Goal: Task Accomplishment & Management: Complete application form

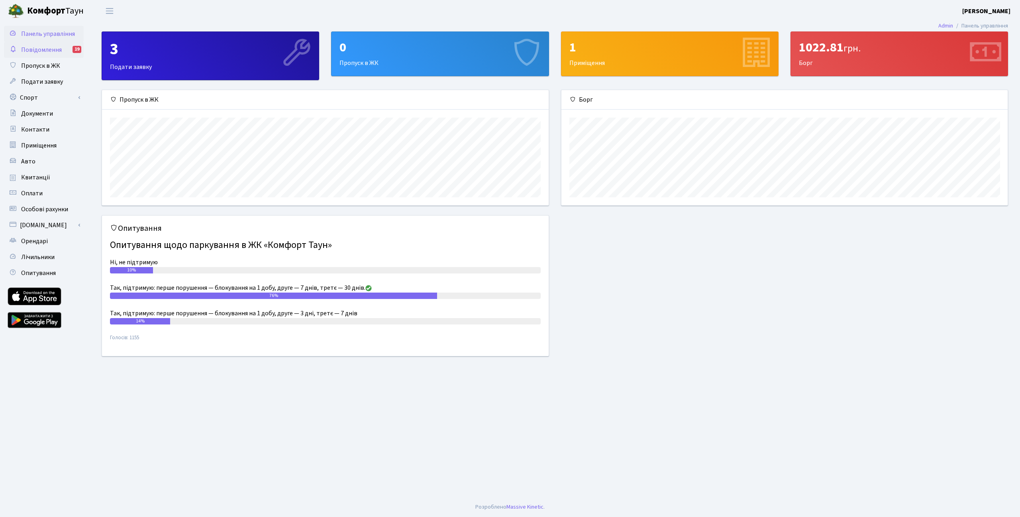
scroll to position [115, 447]
click at [21, 67] on link "Пропуск в ЖК" at bounding box center [44, 66] width 80 height 16
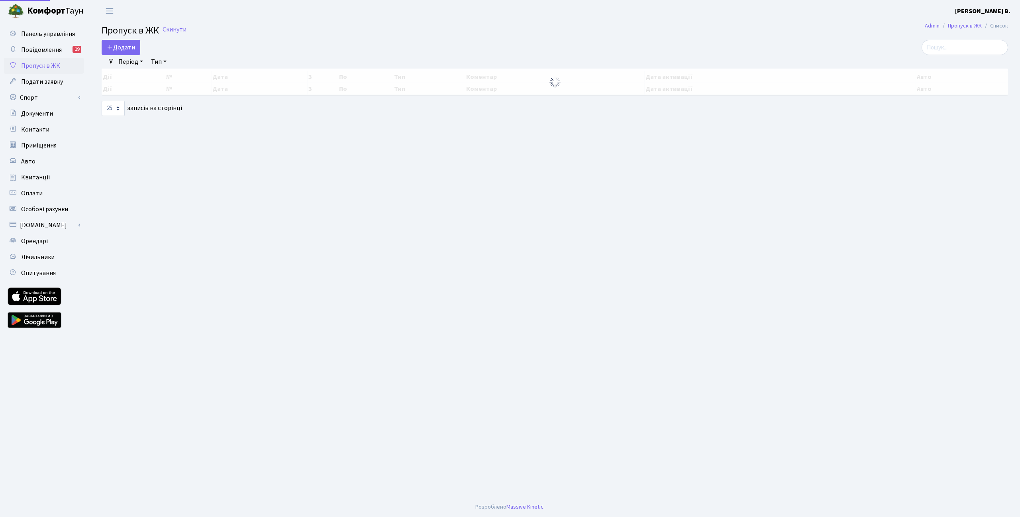
select select "25"
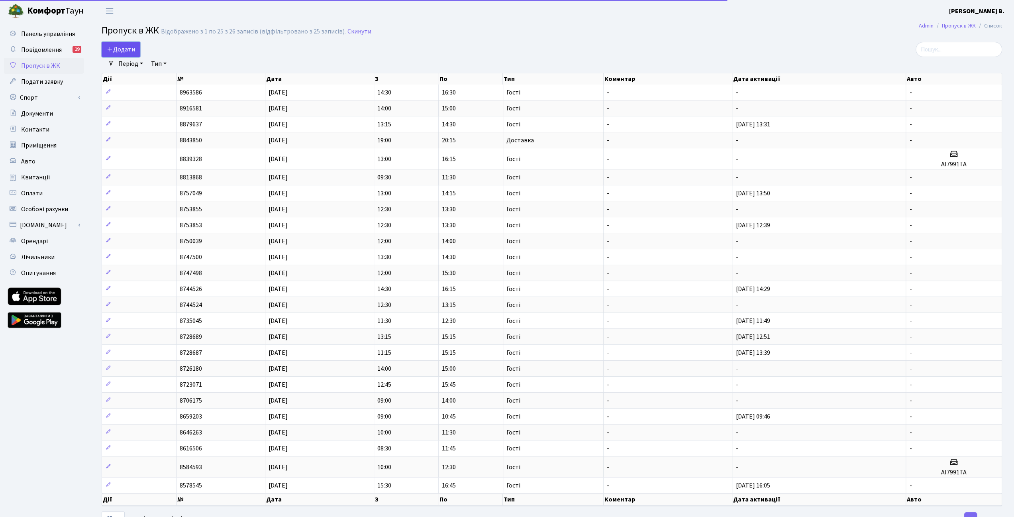
click at [114, 50] on span "Додати" at bounding box center [121, 49] width 28 height 9
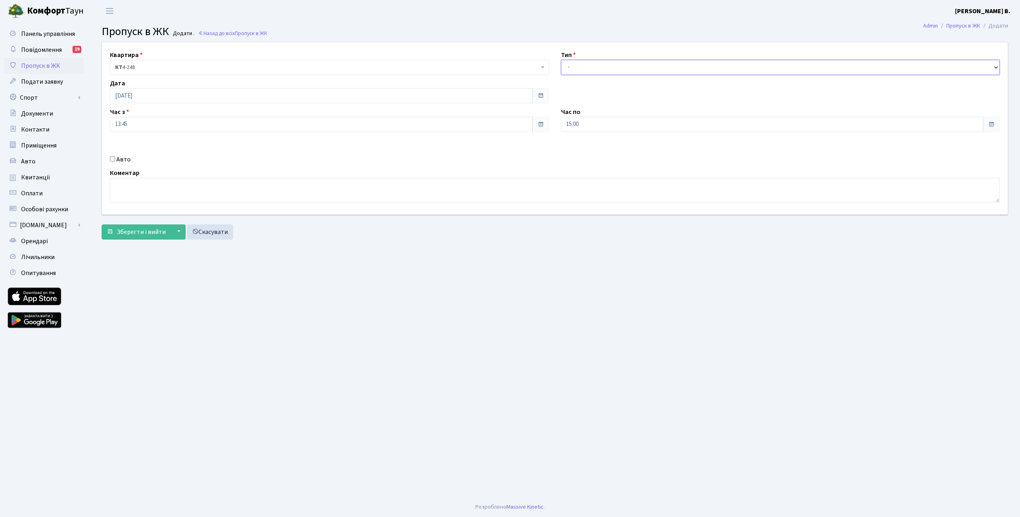
click at [616, 69] on select "- Доставка Таксі Гості Сервіс" at bounding box center [780, 67] width 439 height 15
select select "3"
click at [561, 60] on select "- Доставка Таксі Гості Сервіс" at bounding box center [780, 67] width 439 height 15
click at [593, 127] on input "15:00" at bounding box center [772, 124] width 423 height 15
click at [579, 149] on icon at bounding box center [583, 152] width 22 height 22
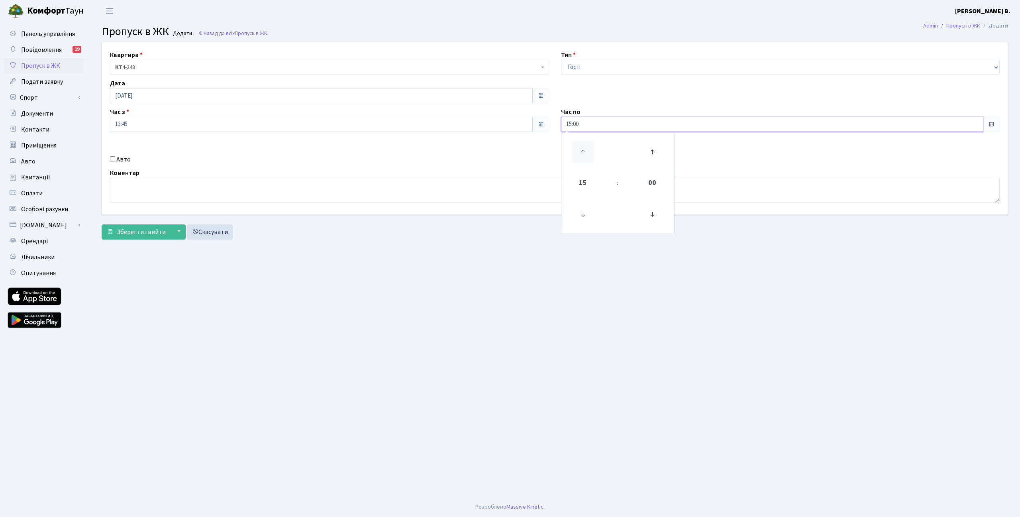
type input "16:00"
click at [500, 161] on div "Авто" at bounding box center [329, 160] width 451 height 10
click at [130, 234] on span "Зберегти і вийти" at bounding box center [141, 232] width 49 height 9
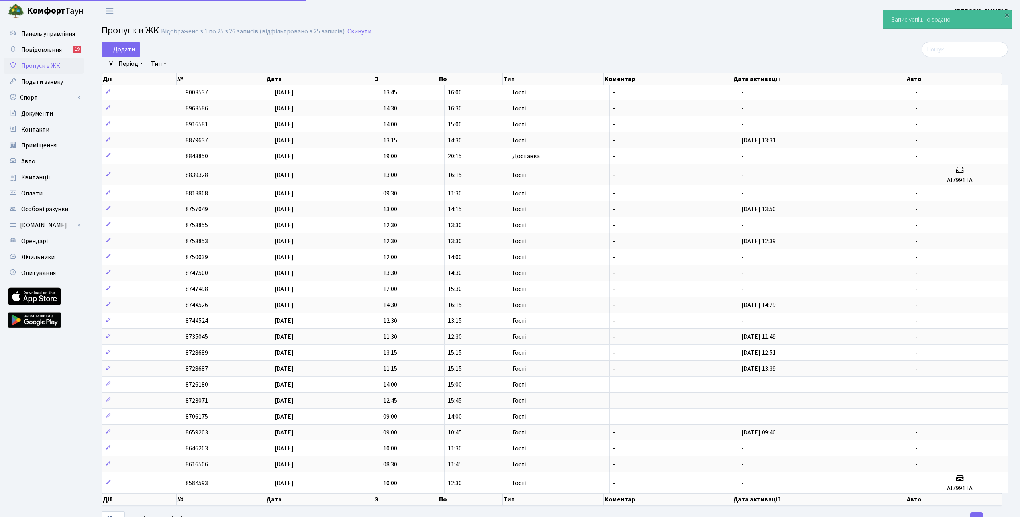
select select "25"
